Goal: Ask a question

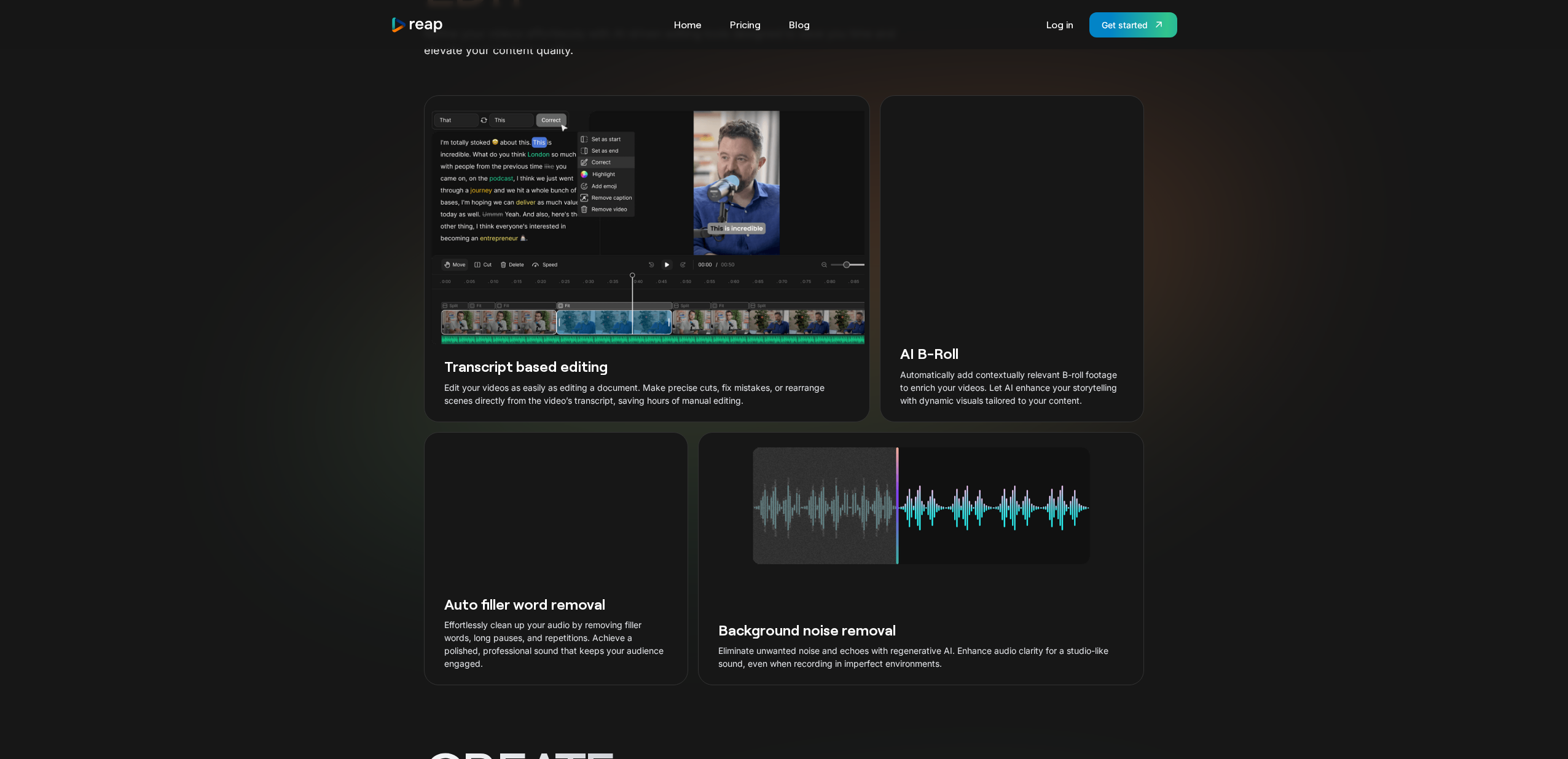
scroll to position [2131, 0]
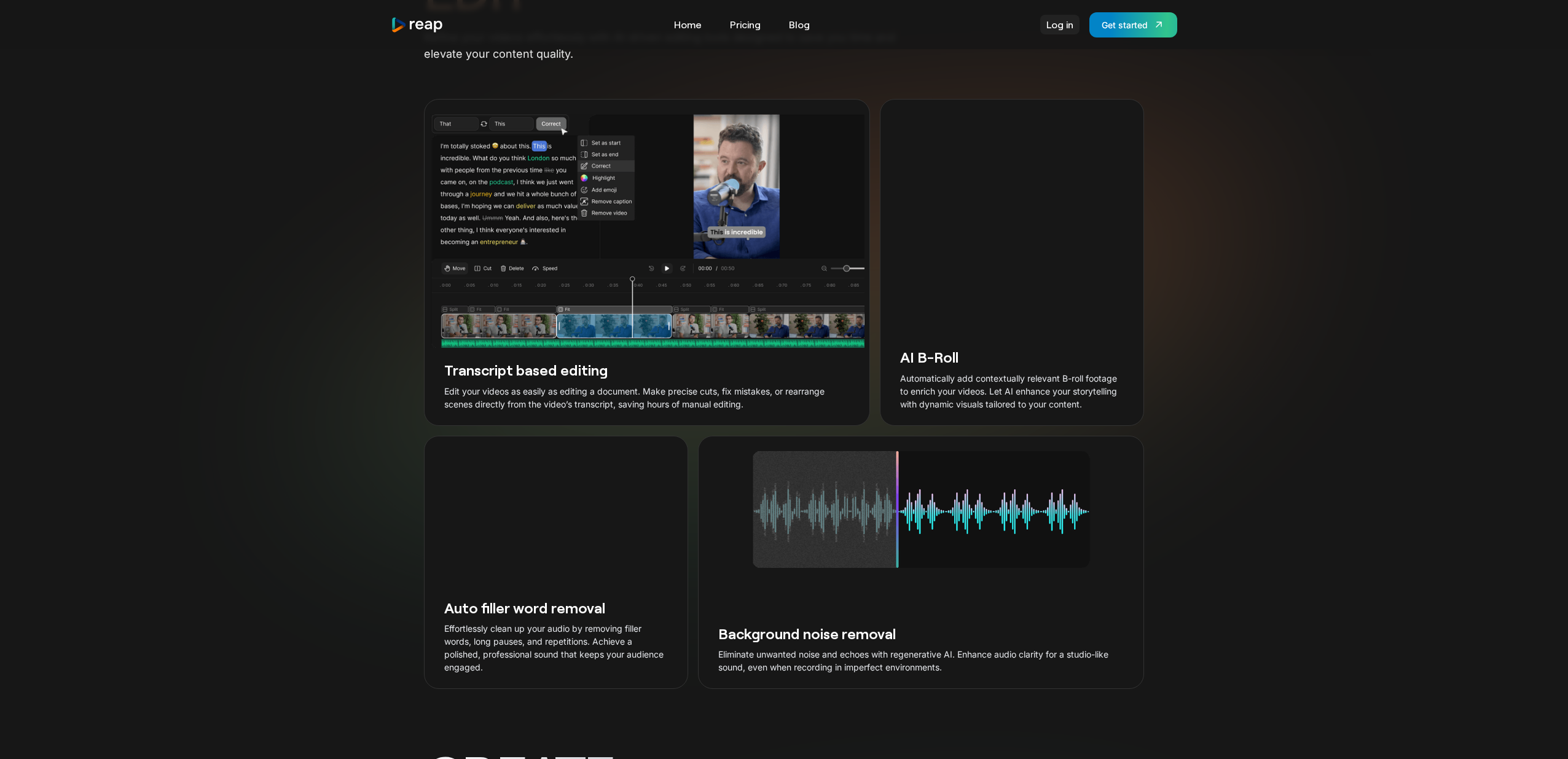
click at [1060, 25] on link "Log in" at bounding box center [1059, 24] width 39 height 19
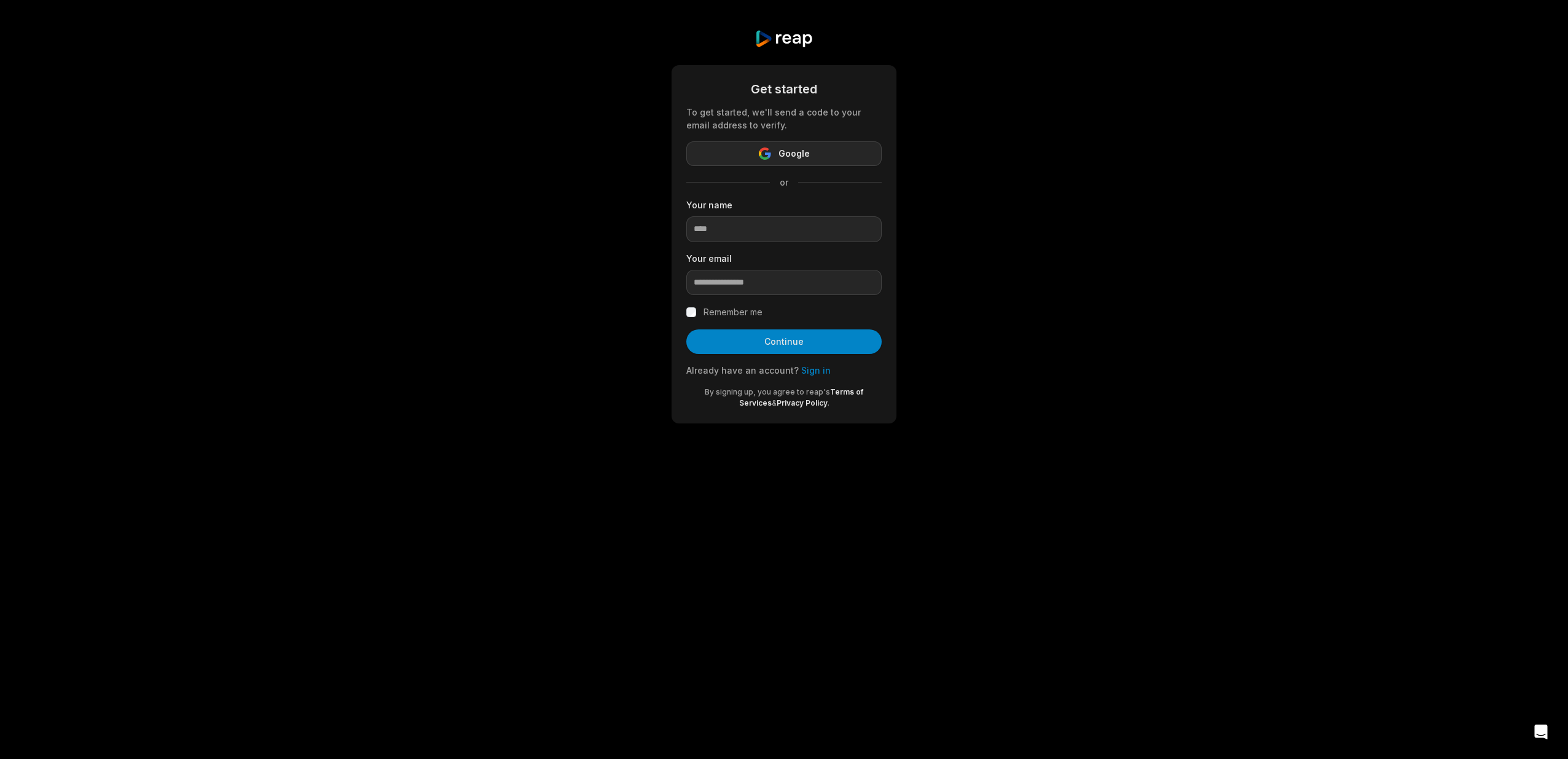
click at [759, 147] on button "Google" at bounding box center [783, 154] width 195 height 25
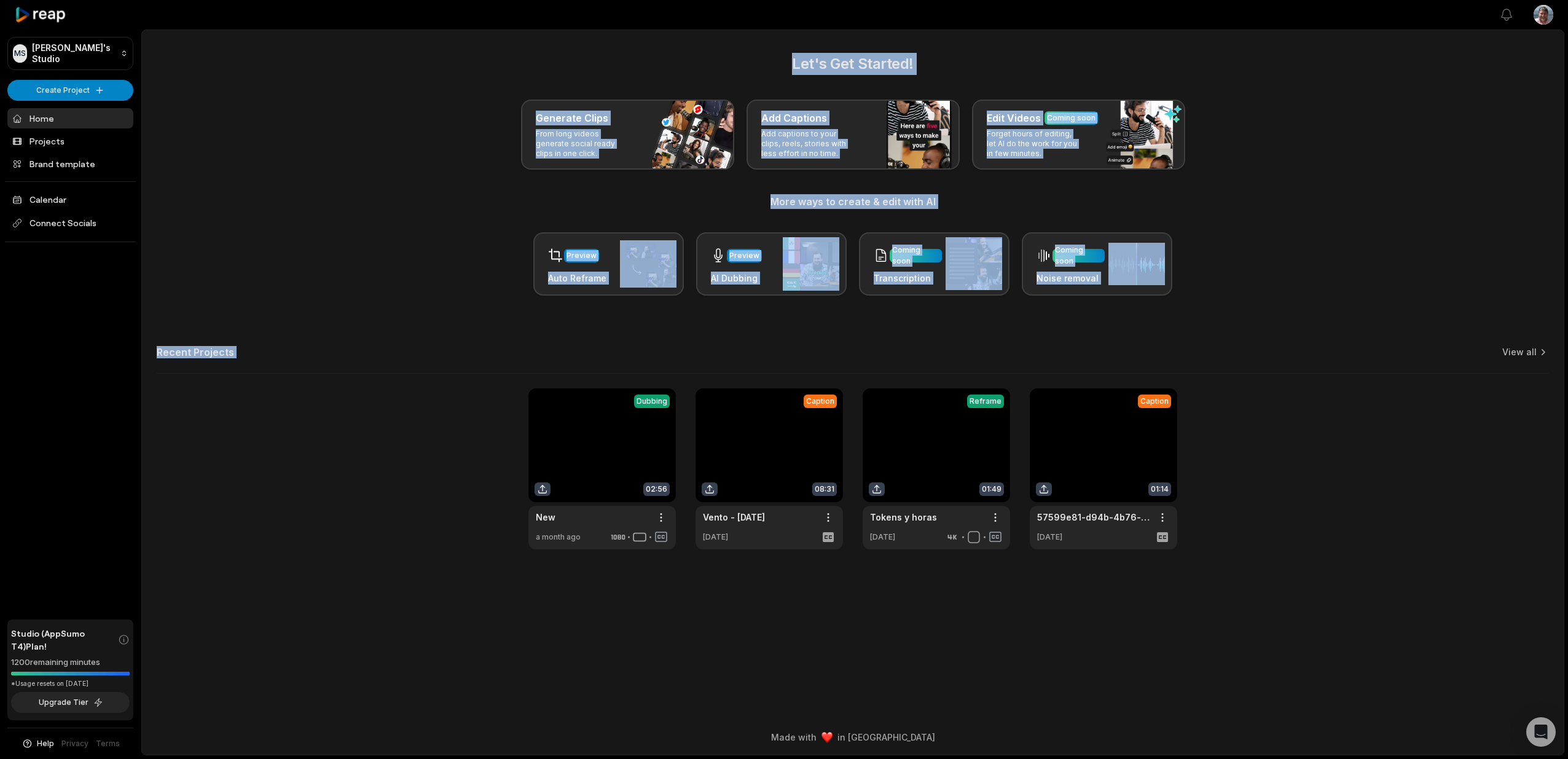
drag, startPoint x: 580, startPoint y: 55, endPoint x: 1235, endPoint y: 308, distance: 702.2
click at [1235, 308] on div "Let's Get Started! Generate Clips From long videos generate social ready clips …" at bounding box center [853, 300] width 1422 height 496
click at [1233, 310] on div "Let's Get Started! Generate Clips From long videos generate social ready clips …" at bounding box center [853, 300] width 1422 height 496
drag, startPoint x: 1231, startPoint y: 316, endPoint x: 622, endPoint y: 47, distance: 665.8
click at [625, 45] on main "Let's Get Started! Generate Clips From long videos generate social ready clips …" at bounding box center [853, 374] width 1422 height 690
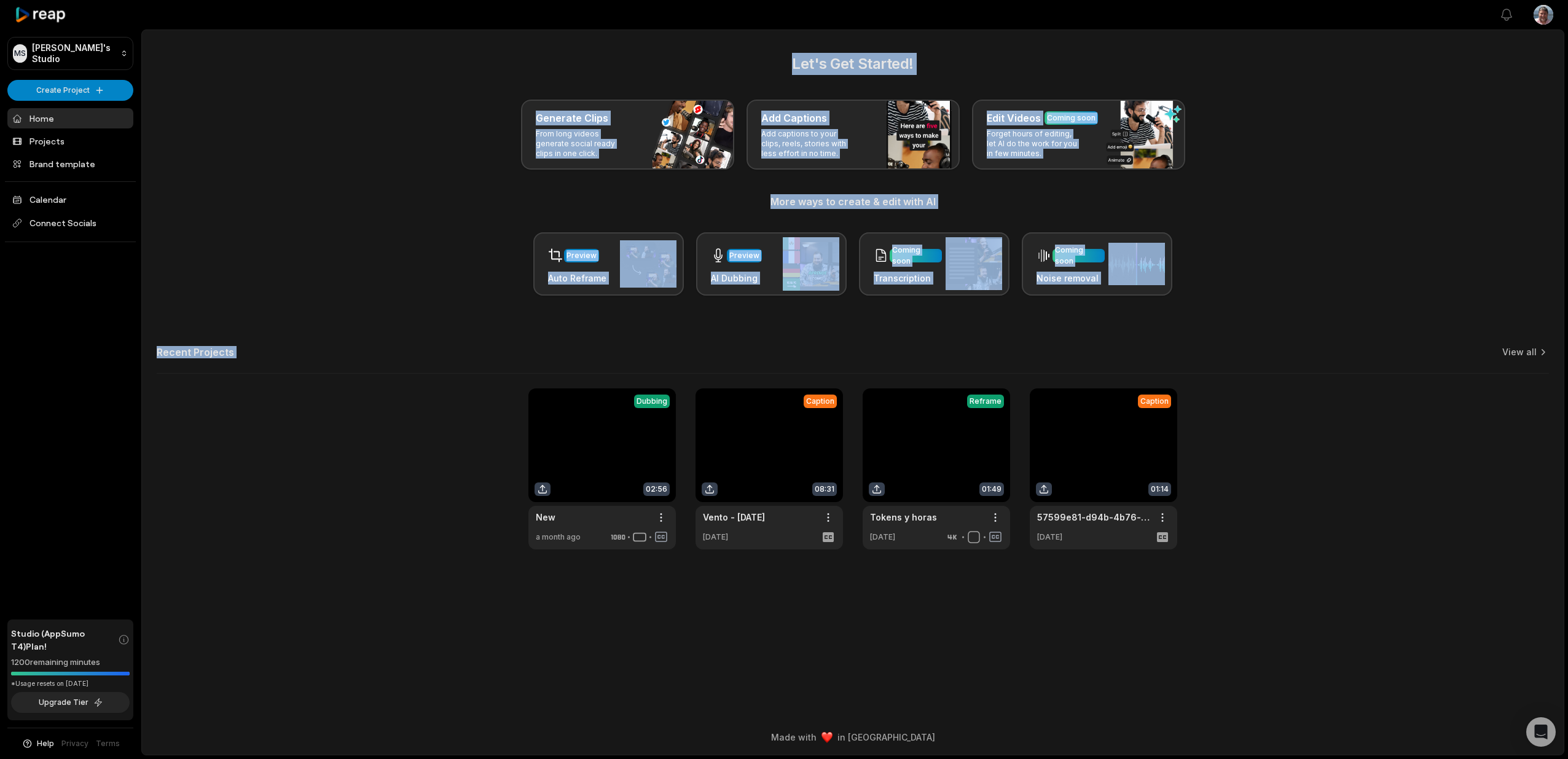
click at [620, 49] on main "Let's Get Started! Generate Clips From long videos generate social ready clips …" at bounding box center [853, 374] width 1422 height 690
drag, startPoint x: 620, startPoint y: 49, endPoint x: 1282, endPoint y: 300, distance: 708.0
click at [1282, 300] on main "Let's Get Started! Generate Clips From long videos generate social ready clips …" at bounding box center [853, 374] width 1422 height 690
click at [1282, 300] on div "Let's Get Started! Generate Clips From long videos generate social ready clips …" at bounding box center [853, 300] width 1422 height 496
drag, startPoint x: 1284, startPoint y: 305, endPoint x: 759, endPoint y: 62, distance: 578.5
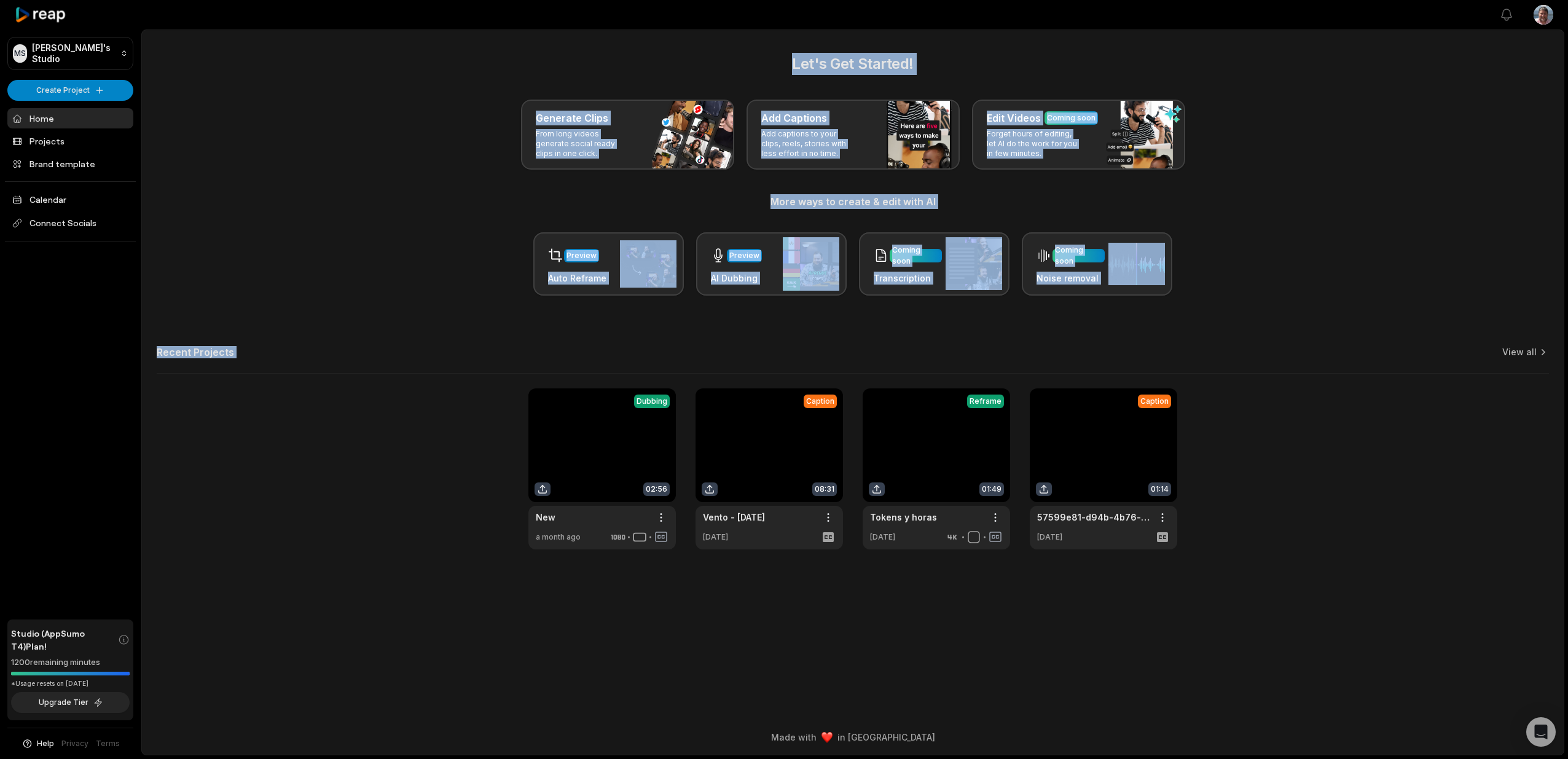
click at [763, 58] on div "Let's Get Started! Generate Clips From long videos generate social ready clips …" at bounding box center [853, 300] width 1422 height 496
click at [759, 62] on h2 "Let's Get Started!" at bounding box center [853, 63] width 1392 height 22
drag, startPoint x: 759, startPoint y: 62, endPoint x: 1323, endPoint y: 337, distance: 627.5
click at [1323, 337] on div "Let's Get Started! Generate Clips From long videos generate social ready clips …" at bounding box center [853, 300] width 1422 height 496
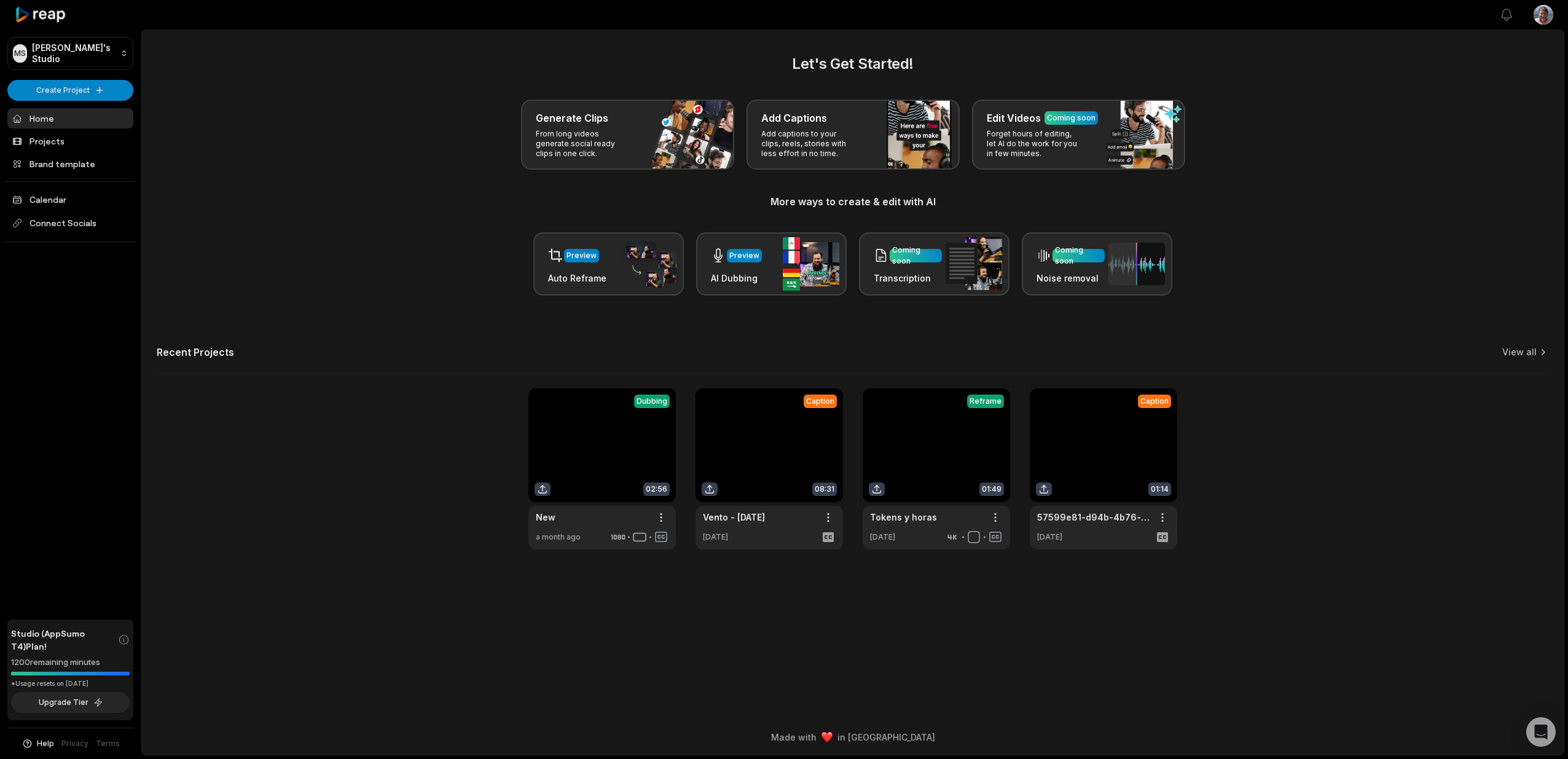
click at [1300, 338] on div "Let's Get Started! Generate Clips From long videos generate social ready clips …" at bounding box center [853, 300] width 1422 height 496
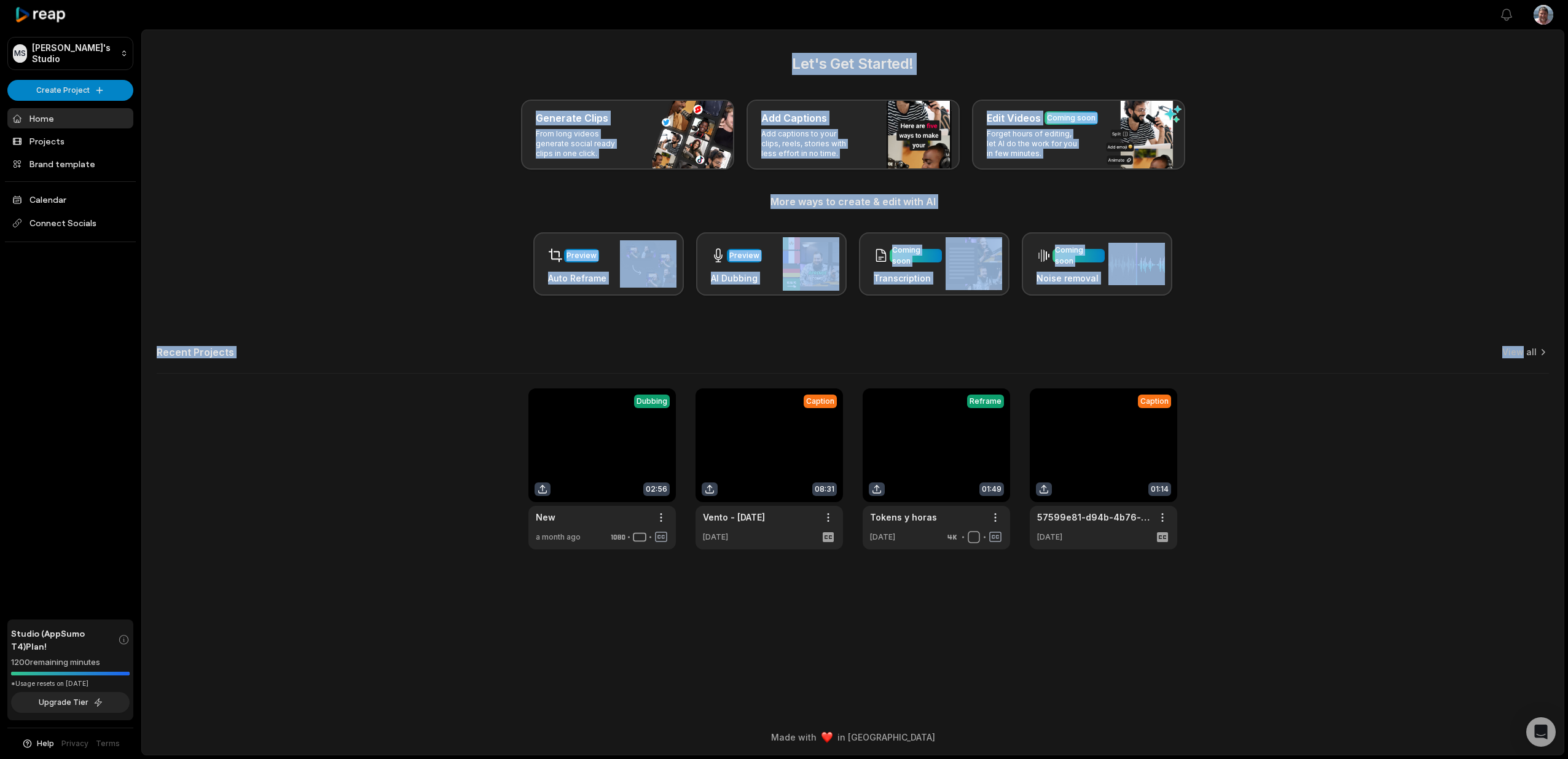
drag, startPoint x: 1255, startPoint y: 327, endPoint x: 759, endPoint y: 48, distance: 569.1
click at [759, 48] on main "Let's Get Started! Generate Clips From long videos generate social ready clips …" at bounding box center [853, 374] width 1422 height 690
click at [745, 80] on div "Let's Get Started! Generate Clips From long videos generate social ready clips …" at bounding box center [853, 174] width 1392 height 243
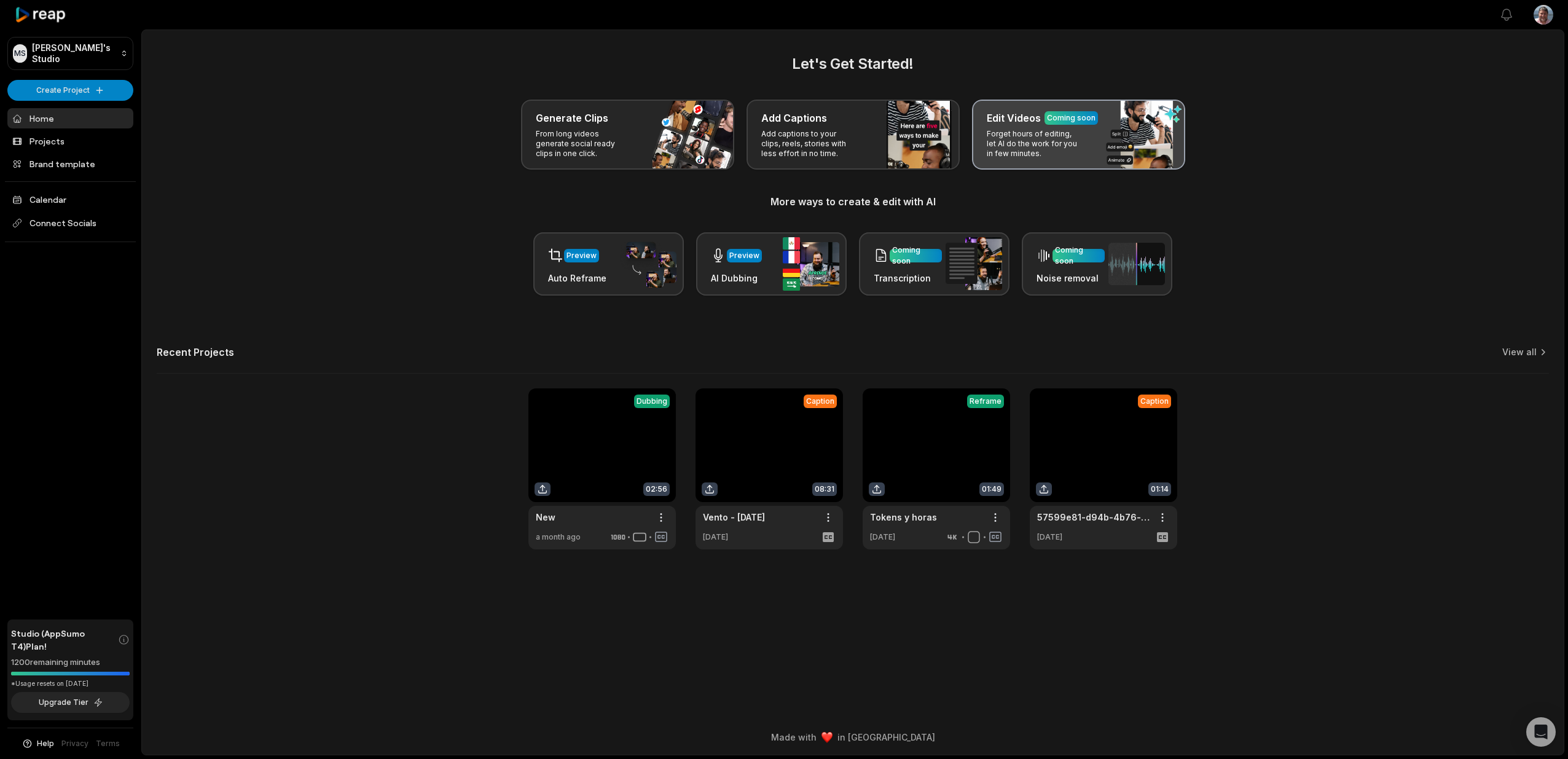
click at [1049, 143] on p "Forget hours of editing, let AI do the work for you in few minutes." at bounding box center [1034, 144] width 95 height 29
drag, startPoint x: 130, startPoint y: 683, endPoint x: -16, endPoint y: 613, distance: 161.9
click at [0, 613] on html "[PERSON_NAME] Studio Create Project Home Projects Brand template Calendar Conne…" at bounding box center [784, 379] width 1568 height 759
drag, startPoint x: 73, startPoint y: 599, endPoint x: 127, endPoint y: 649, distance: 73.6
click at [73, 599] on div "[PERSON_NAME] Studio Create Project Home Projects Brand template Calendar Conne…" at bounding box center [70, 379] width 141 height 759
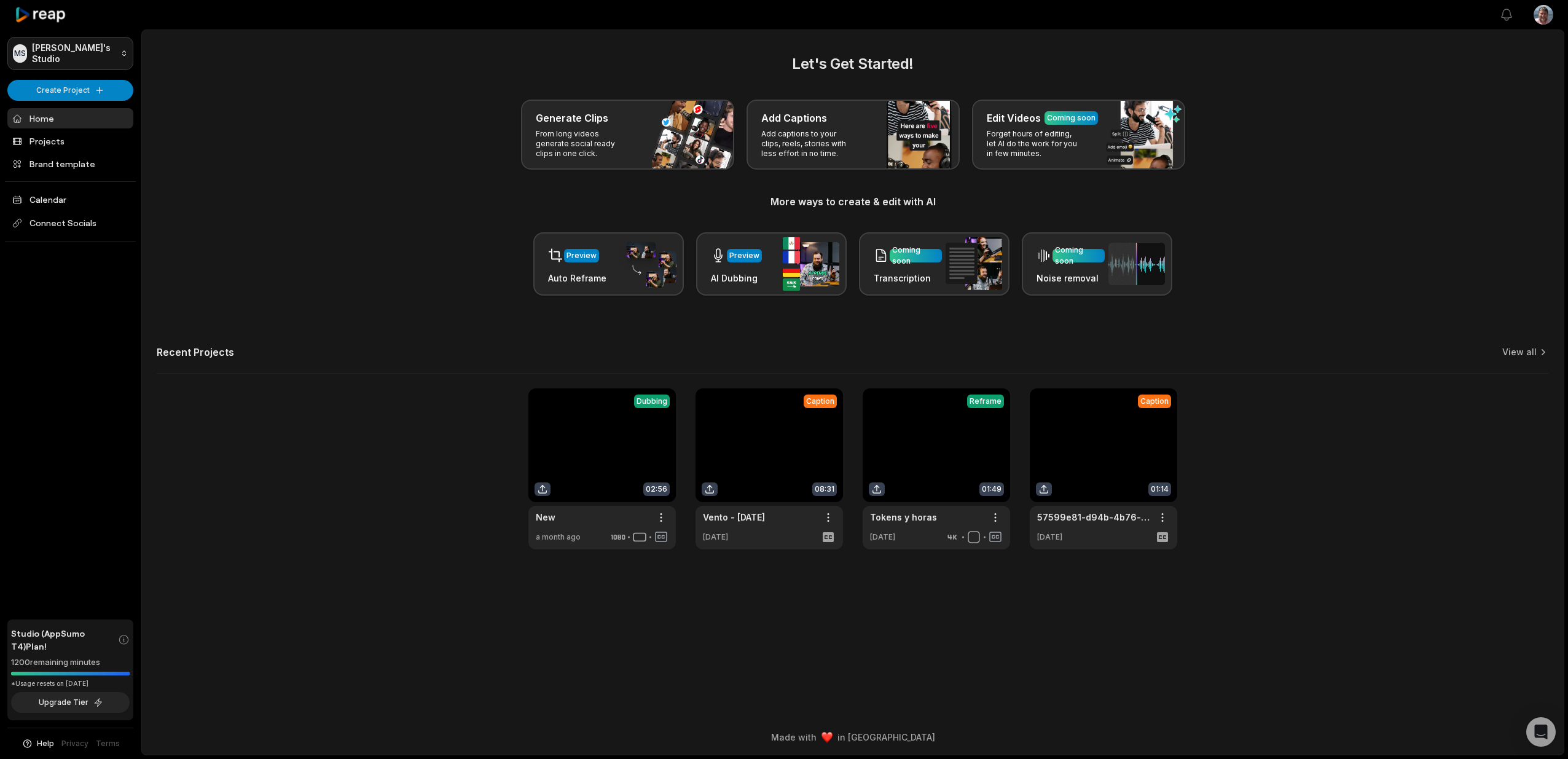
click at [68, 51] on html "[PERSON_NAME] Studio Create Project Home Projects Brand template Calendar Conne…" at bounding box center [784, 379] width 1568 height 759
drag, startPoint x: 252, startPoint y: 84, endPoint x: 259, endPoint y: 102, distance: 19.3
click at [252, 86] on html "[PERSON_NAME] Studio Create Project Home Projects Brand template Calendar Conne…" at bounding box center [784, 379] width 1568 height 759
click at [1529, 732] on div "Open Intercom Messenger" at bounding box center [1541, 733] width 32 height 32
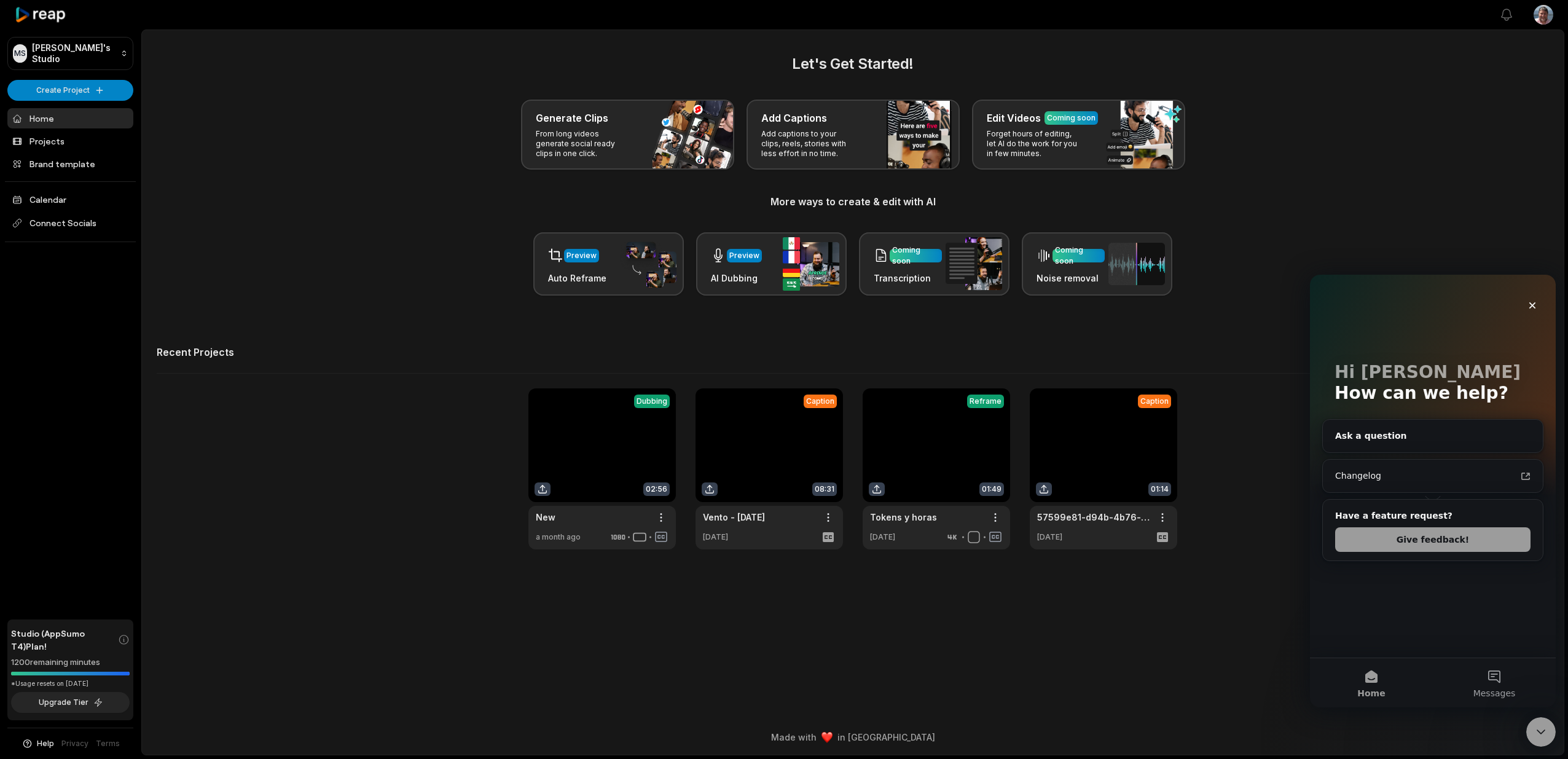
click at [1531, 738] on div "Close Intercom Messenger" at bounding box center [1541, 732] width 29 height 29
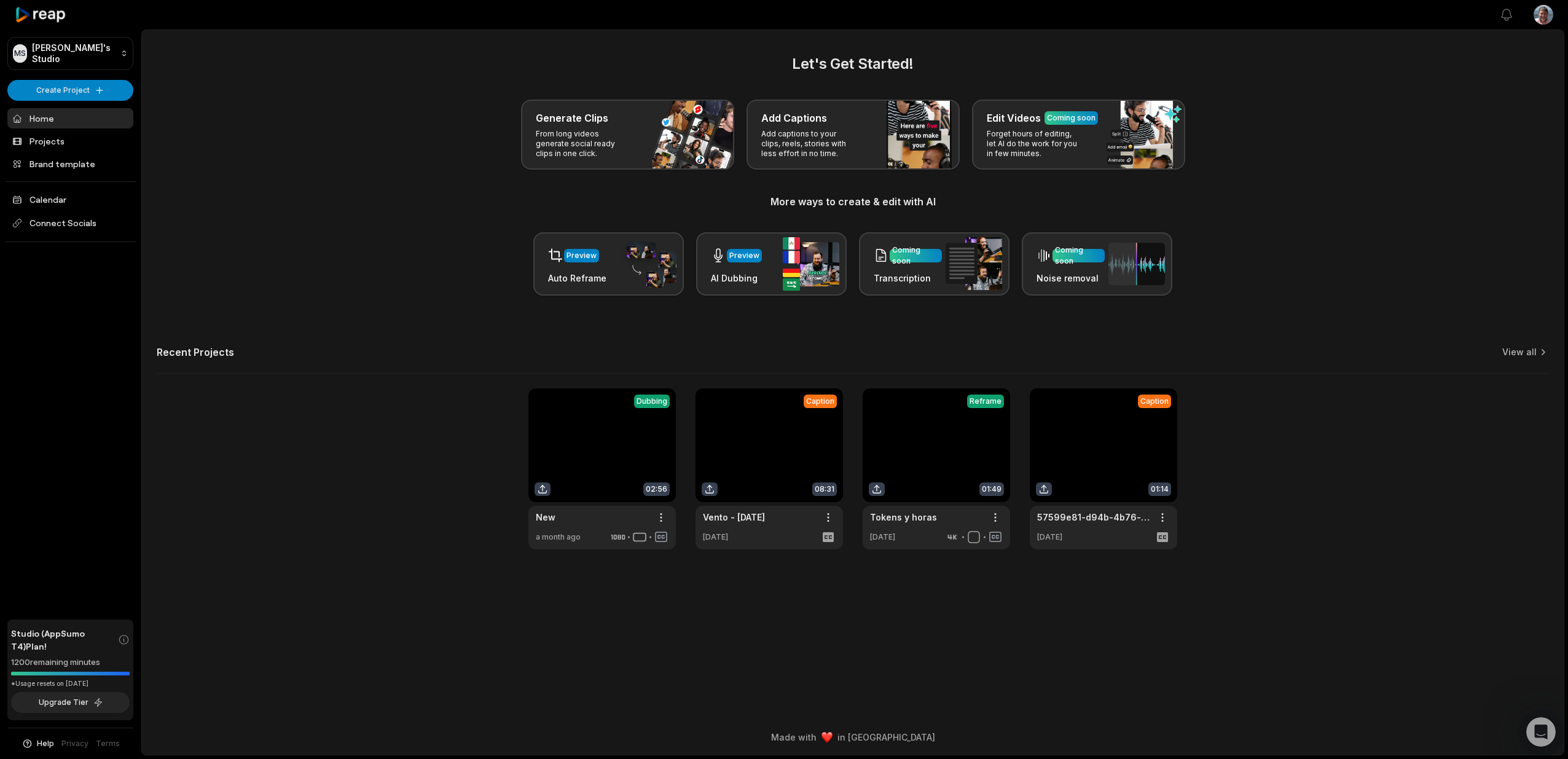
click at [1541, 740] on icon "Open Intercom Messenger" at bounding box center [1541, 733] width 20 height 20
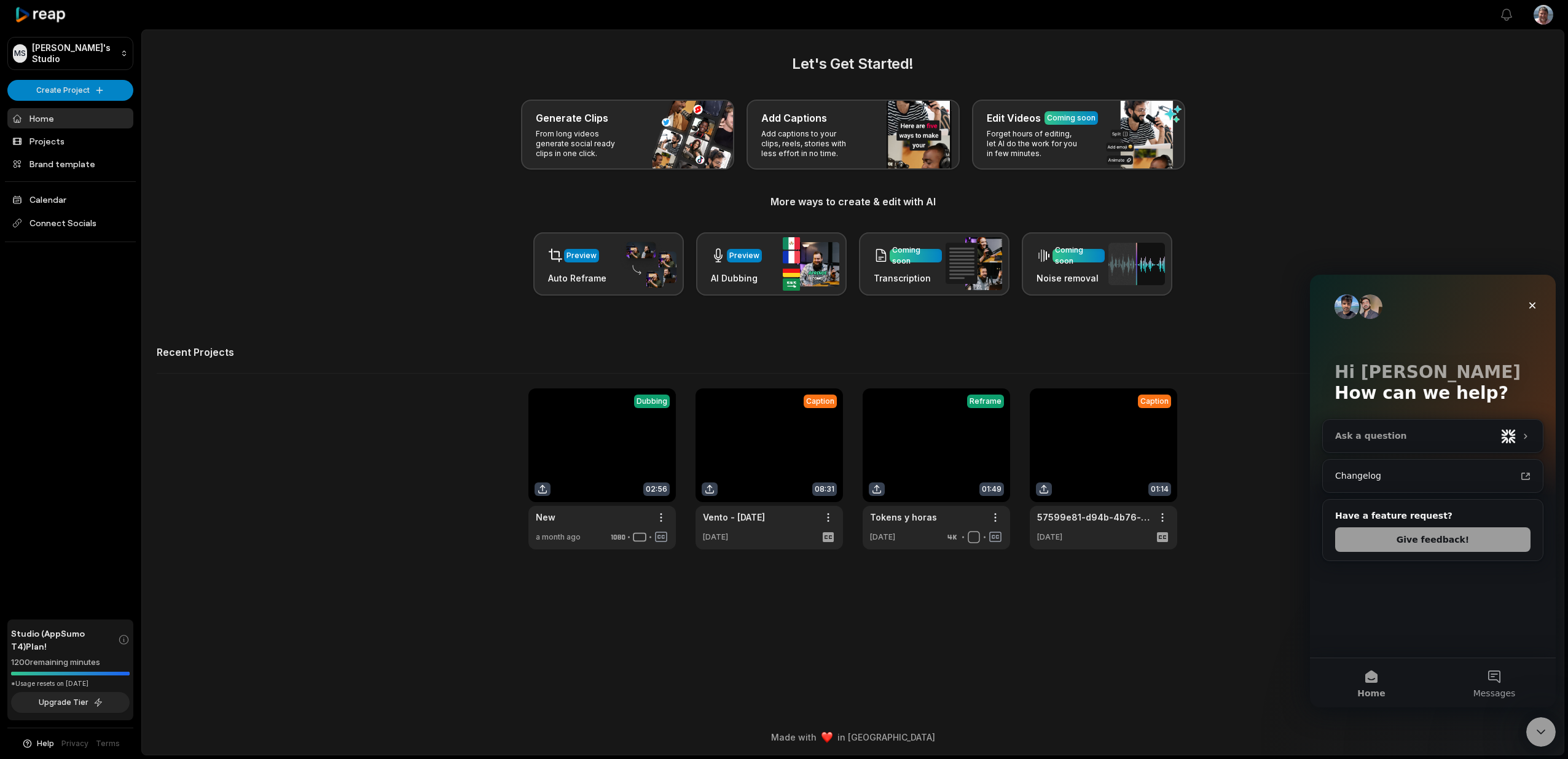
click at [1411, 437] on div "Ask a question" at bounding box center [1415, 436] width 161 height 13
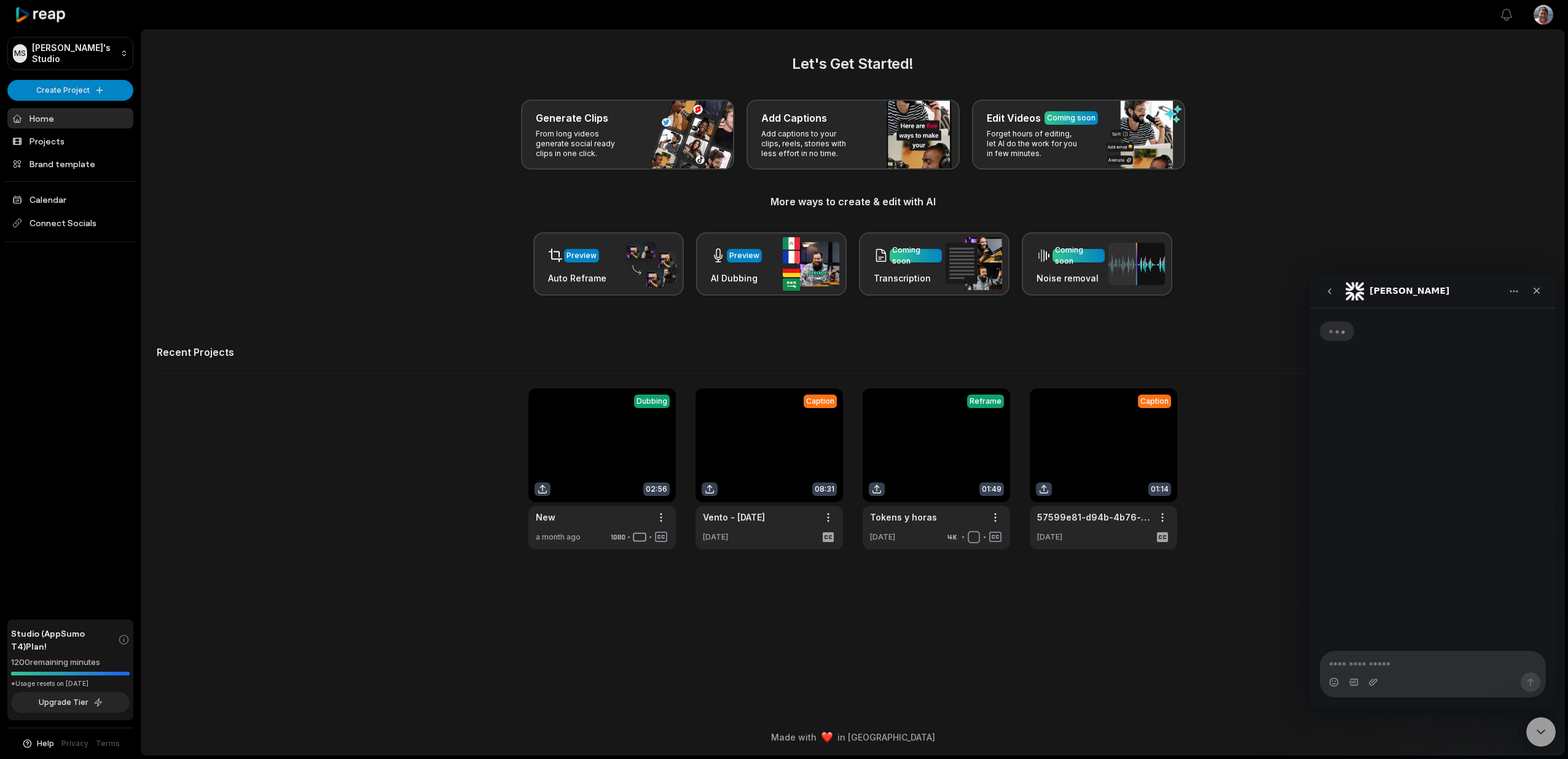
click at [1395, 671] on textarea "Ask a question…" at bounding box center [1432, 662] width 225 height 21
type textarea "**********"
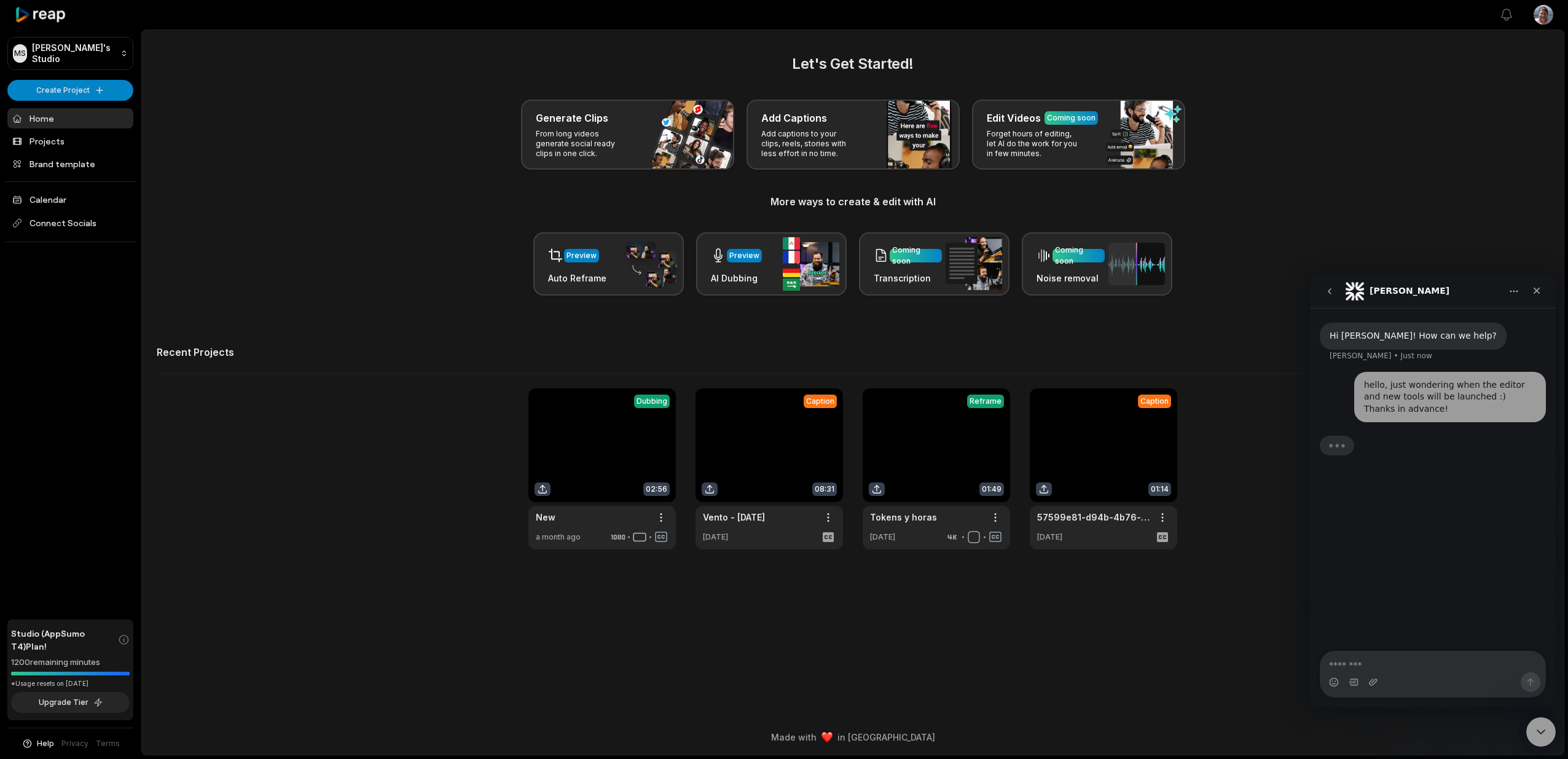
click at [1361, 185] on div "Let's Get Started! Generate Clips From long videos generate social ready clips …" at bounding box center [853, 174] width 1392 height 243
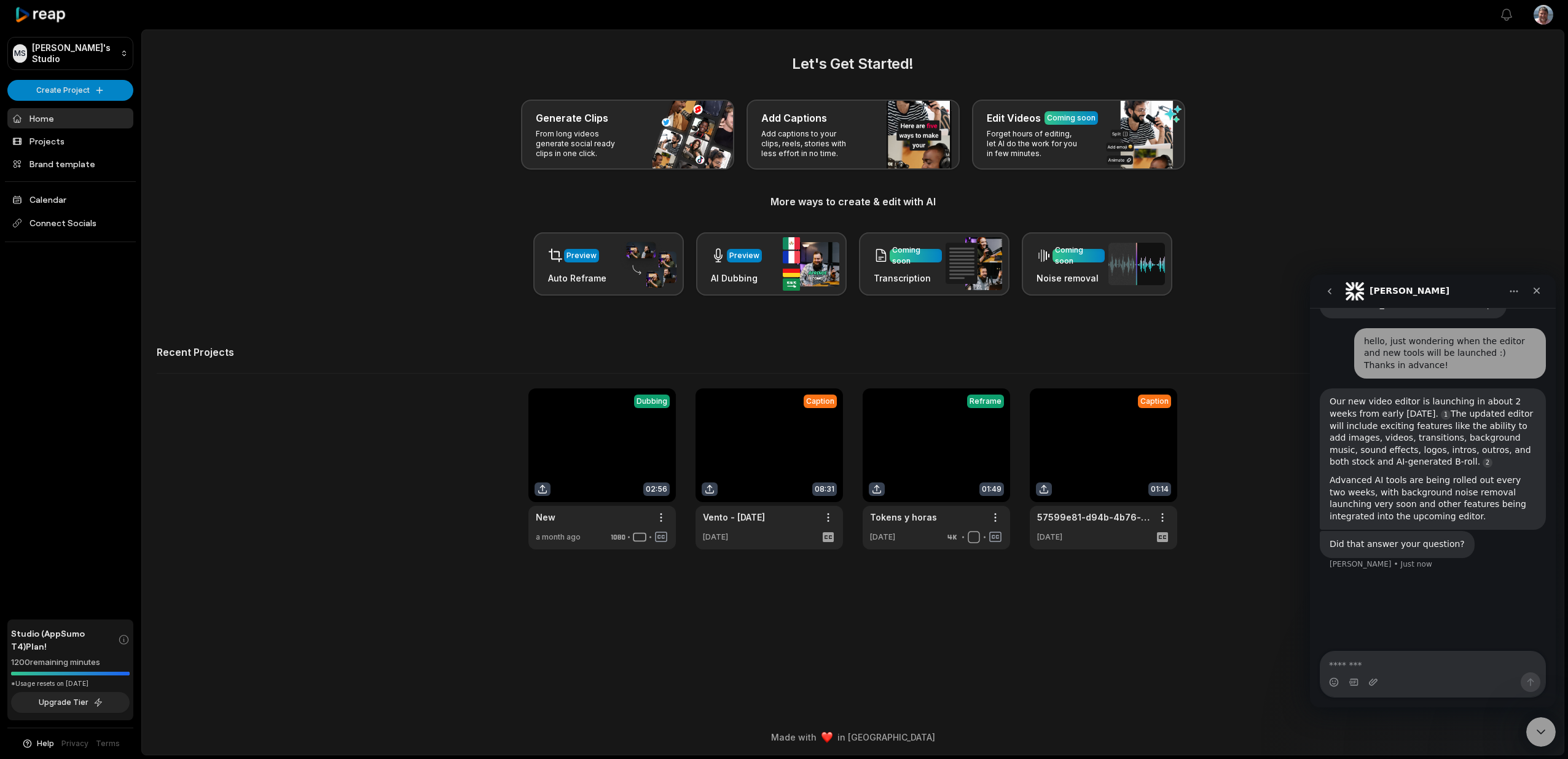
scroll to position [54, 0]
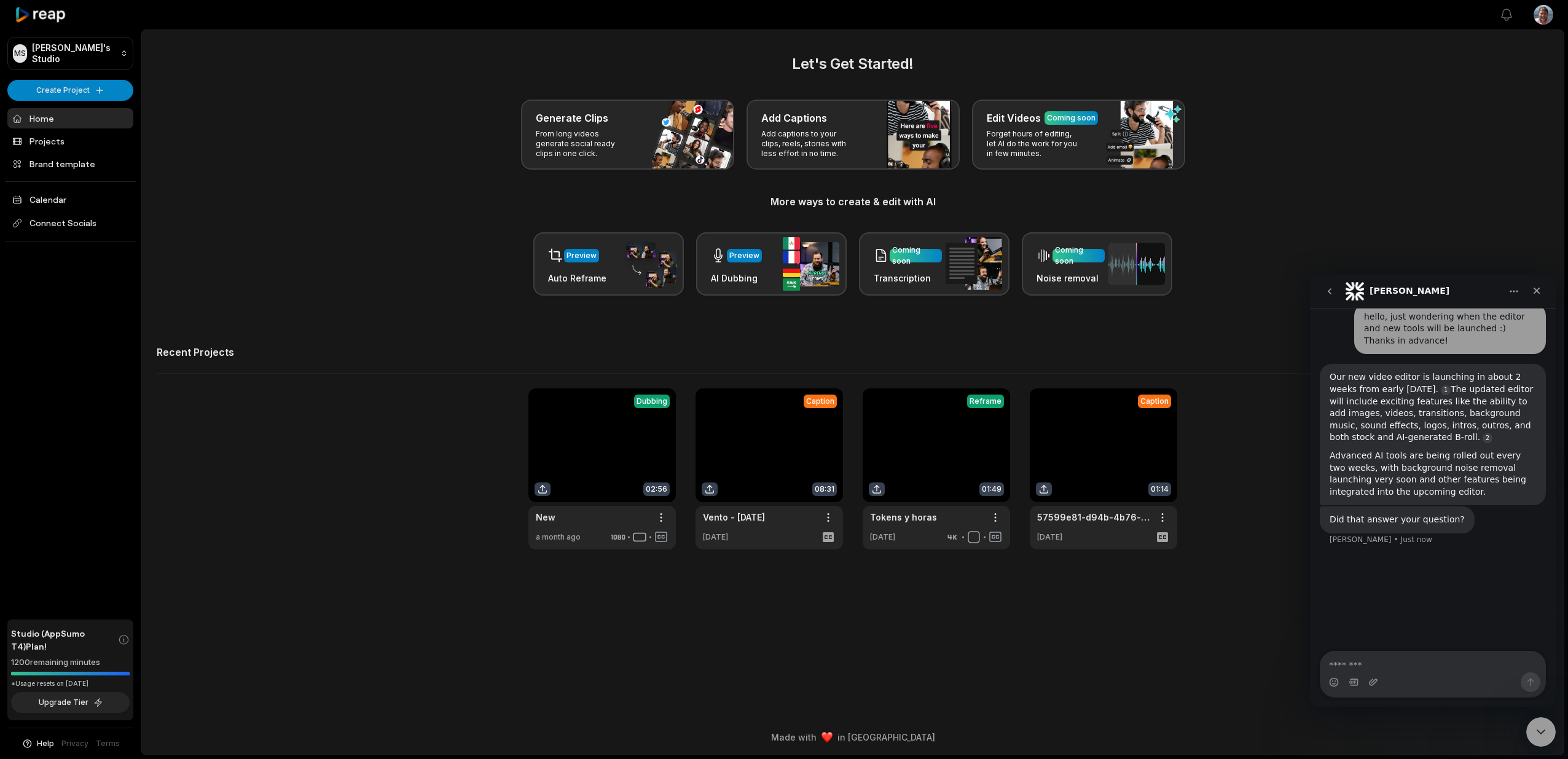
click at [1337, 379] on div "Our new video editor is launching in about 2 weeks from early [DATE]. The updat…" at bounding box center [1433, 408] width 207 height 73
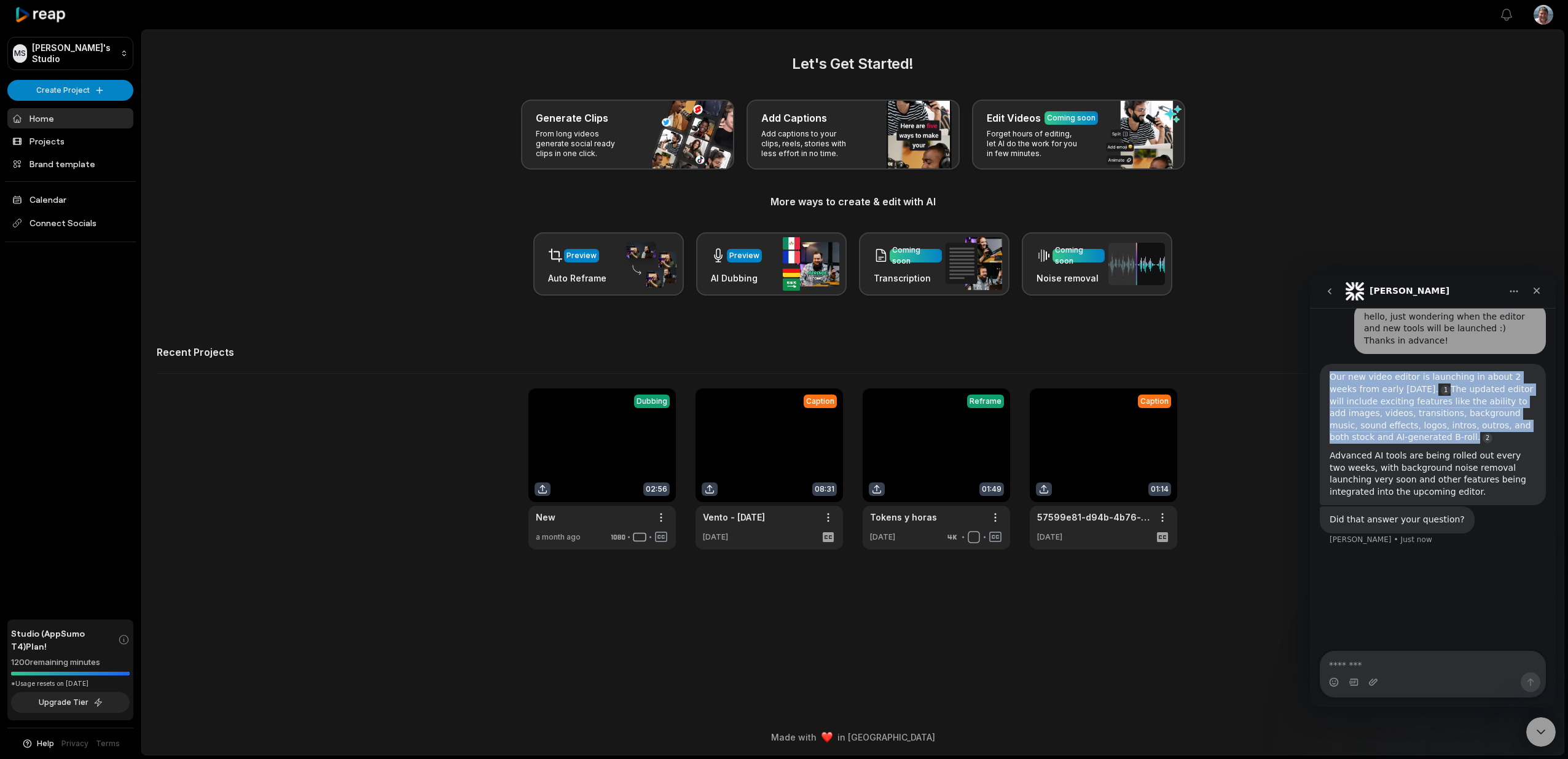
click at [1337, 379] on div "Our new video editor is launching in about 2 weeks from early [DATE]. The updat…" at bounding box center [1433, 408] width 207 height 73
click at [1350, 394] on div "Our new video editor is launching in about 2 weeks from early [DATE]. The updat…" at bounding box center [1433, 408] width 207 height 73
drag, startPoint x: 1404, startPoint y: 394, endPoint x: 1336, endPoint y: 378, distance: 69.9
click at [1336, 378] on div "Our new video editor is launching in about 2 weeks from early [DATE]. The updat…" at bounding box center [1433, 408] width 207 height 73
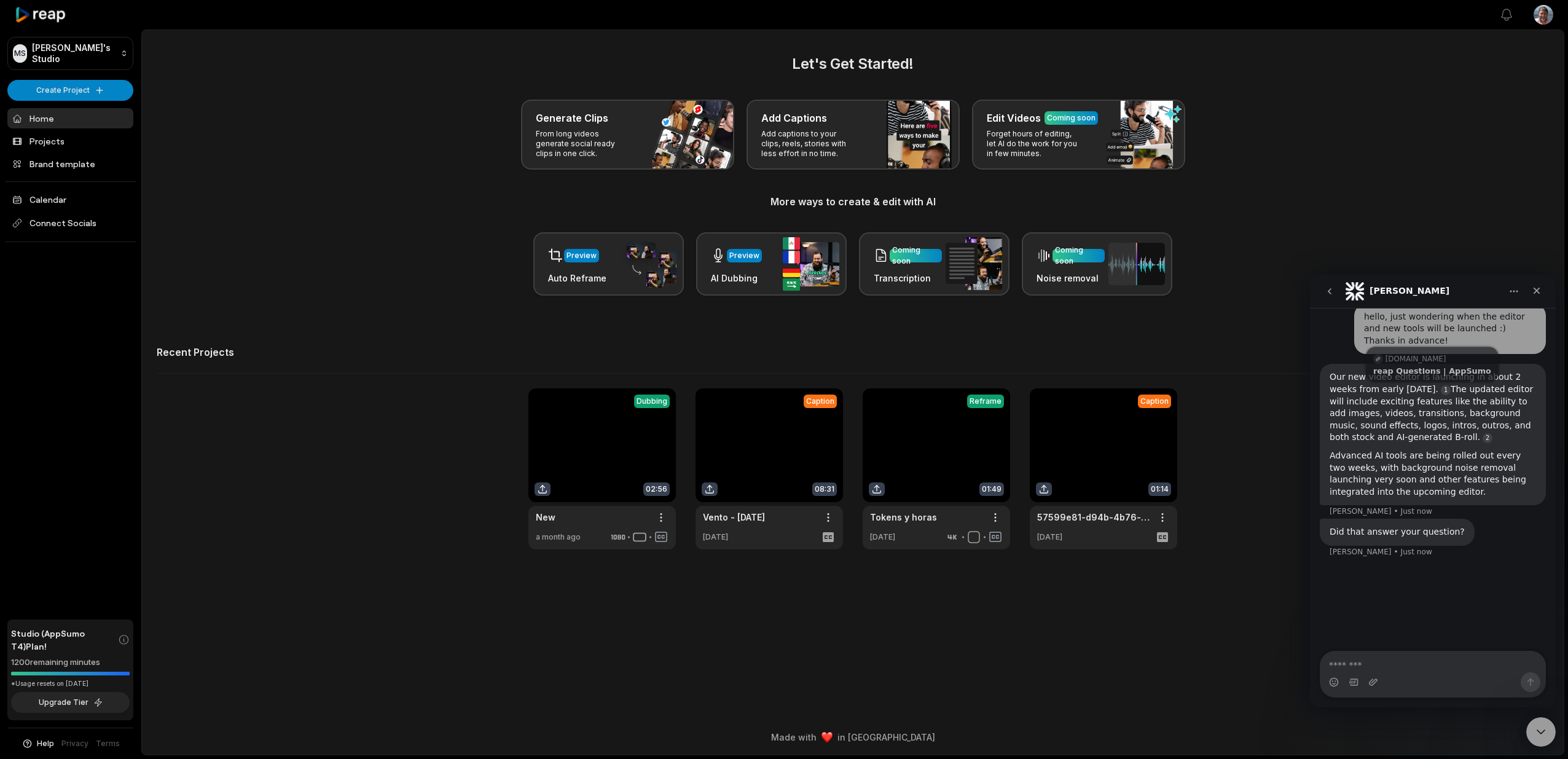
click at [1438, 391] on div "Our new video editor is launching in about 2 weeks from early [DATE]. The updat…" at bounding box center [1433, 408] width 207 height 73
click at [1496, 379] on div "Our new video editor is launching in about 2 weeks from early [DATE]. The updat…" at bounding box center [1433, 408] width 207 height 73
drag, startPoint x: 1496, startPoint y: 379, endPoint x: 1404, endPoint y: 391, distance: 92.8
click at [1404, 391] on div "Our new video editor is launching in about 2 weeks from early [DATE]. The updat…" at bounding box center [1433, 408] width 207 height 73
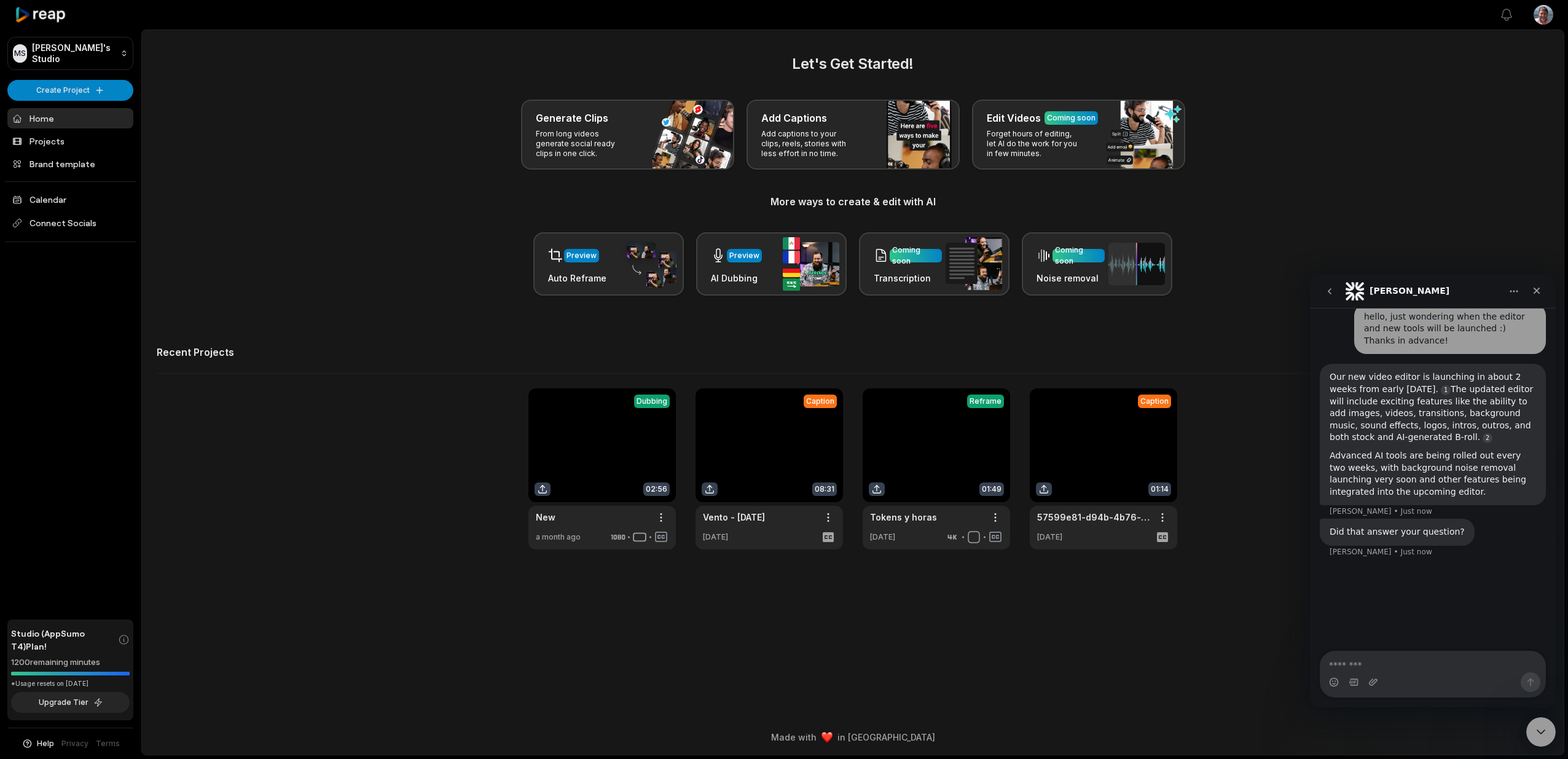
copy div "2 weeks from early [DATE]"
click at [1385, 658] on textarea "Message…" at bounding box center [1432, 662] width 225 height 21
paste textarea "**********"
type textarea "**********"
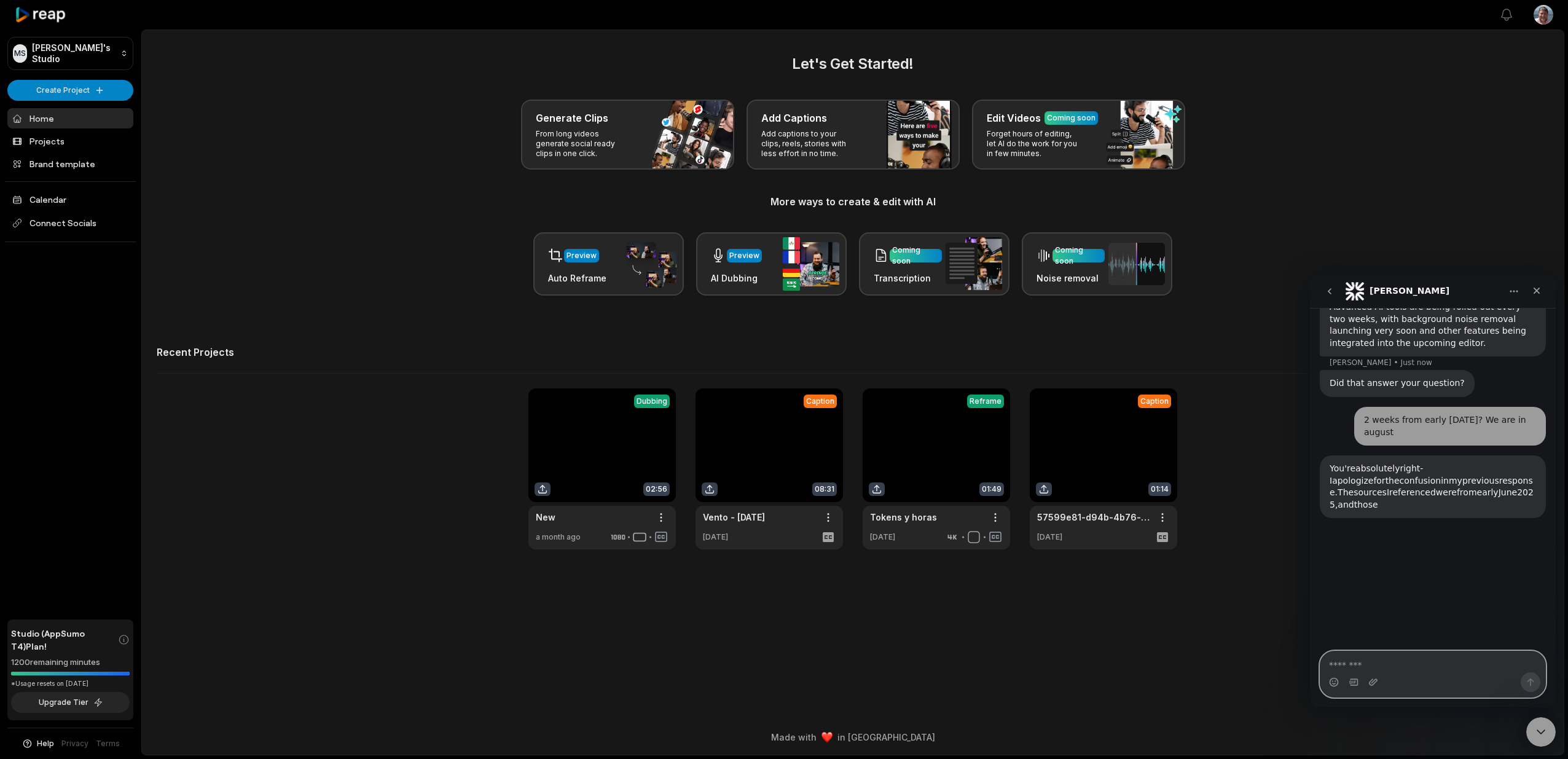
scroll to position [307, 0]
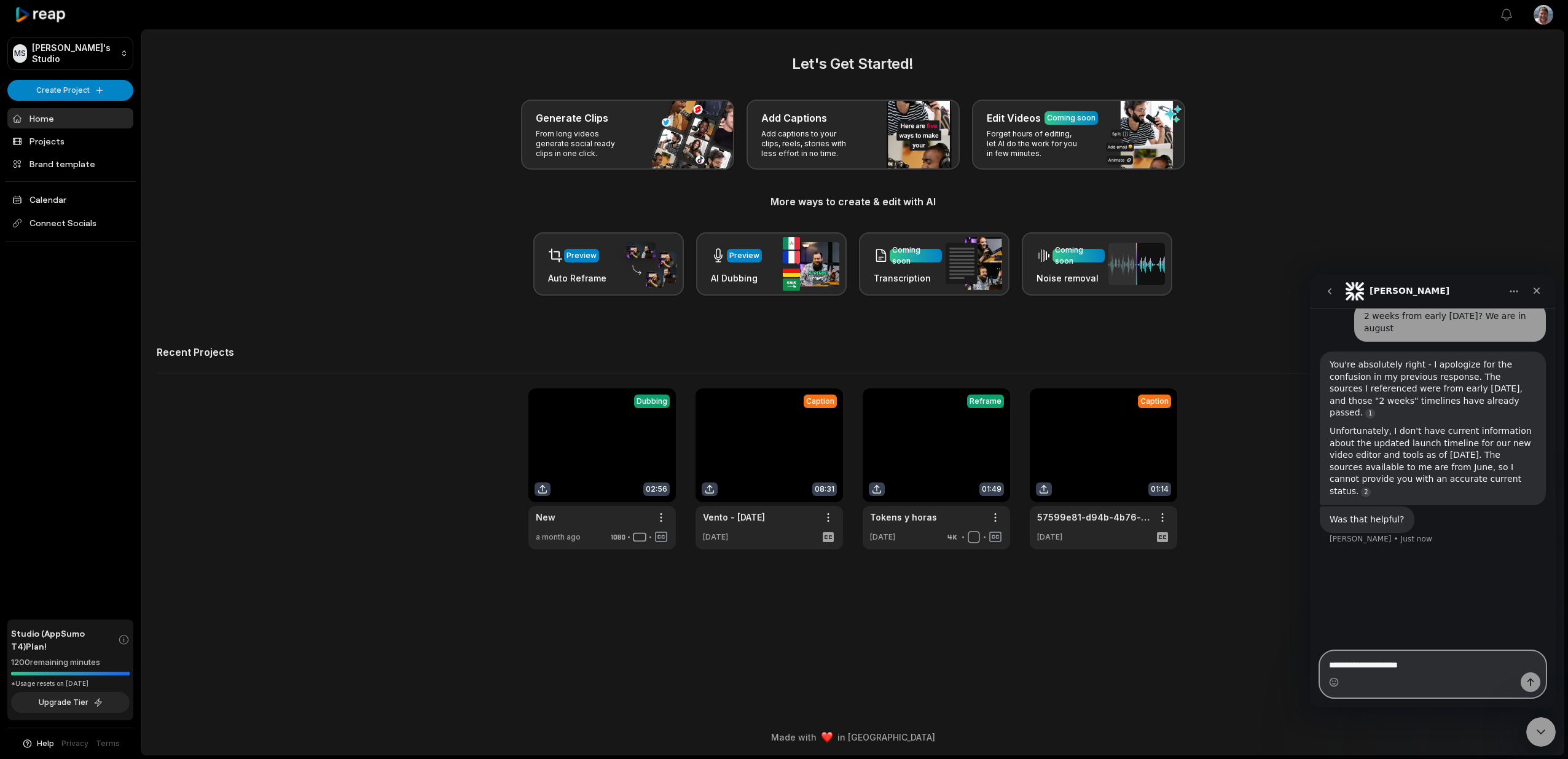
type textarea "**********"
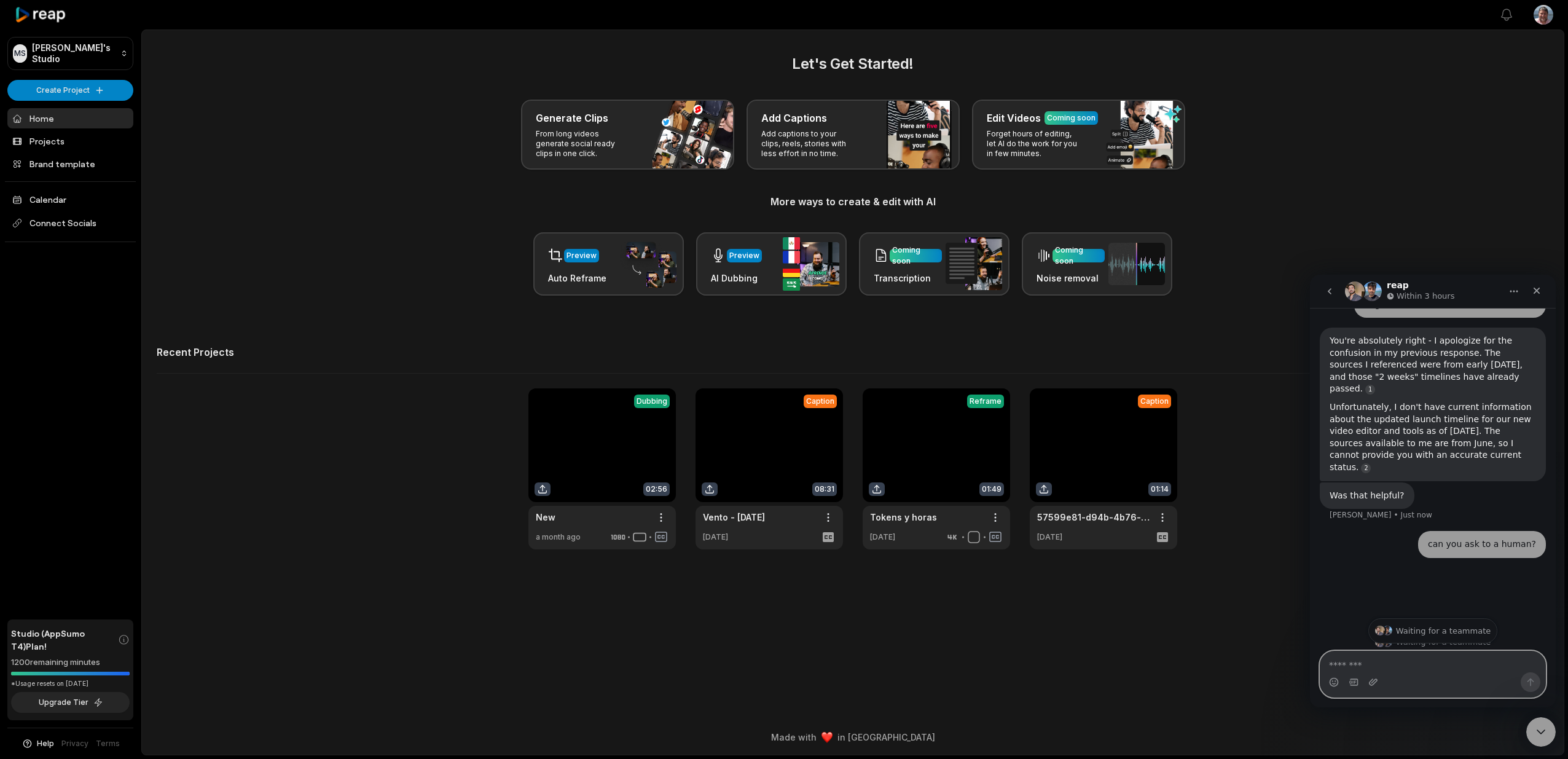
scroll to position [341, 0]
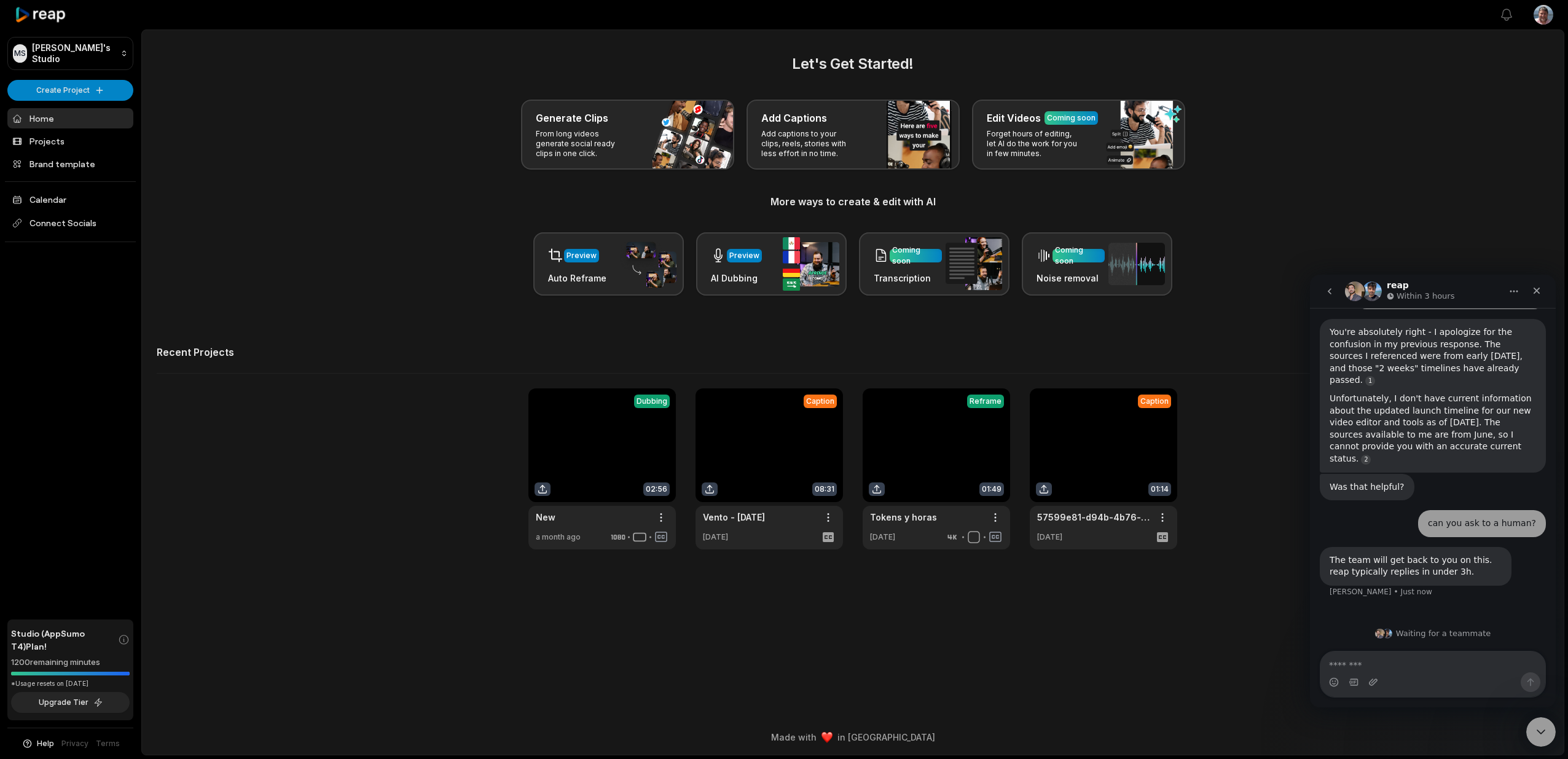
click at [1323, 294] on button "go back" at bounding box center [1330, 291] width 23 height 23
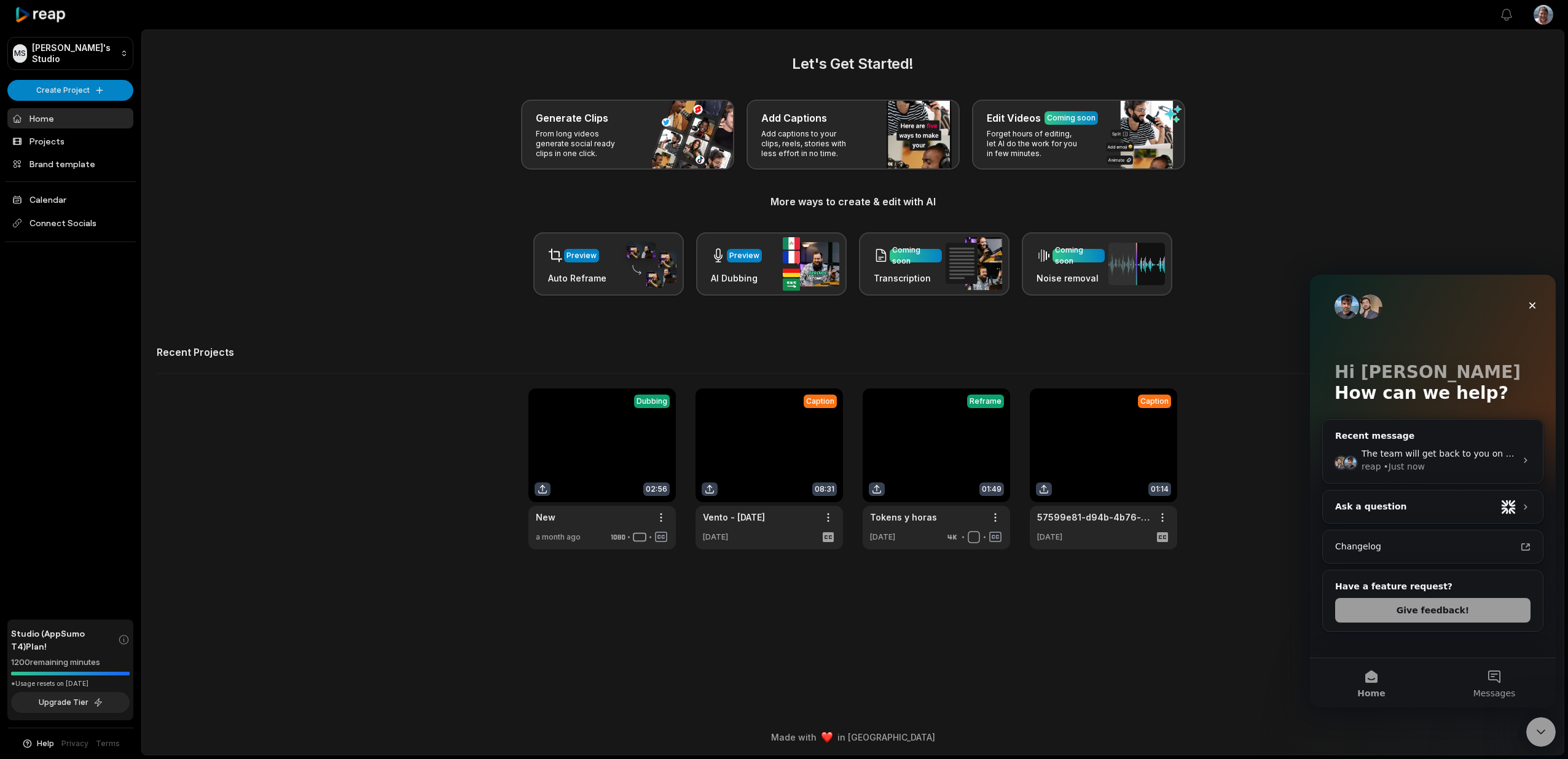
scroll to position [0, 0]
click at [1384, 547] on div "Changelog" at bounding box center [1425, 547] width 181 height 13
click at [387, 216] on div "Let's Get Started! Generate Clips From long videos generate social ready clips …" at bounding box center [853, 174] width 1392 height 243
